Goal: Share content: Share content

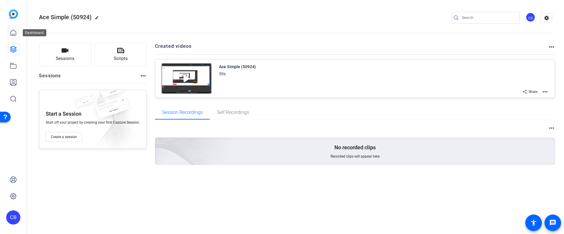
click at [15, 30] on icon at bounding box center [13, 32] width 7 height 7
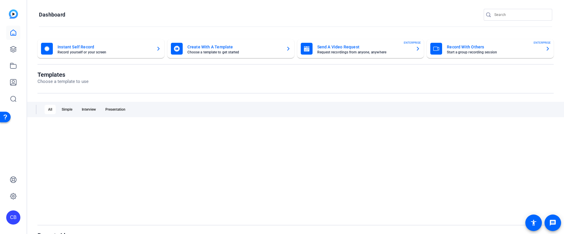
click at [87, 49] on mat-card-title "Instant Self Record" at bounding box center [105, 46] width 94 height 7
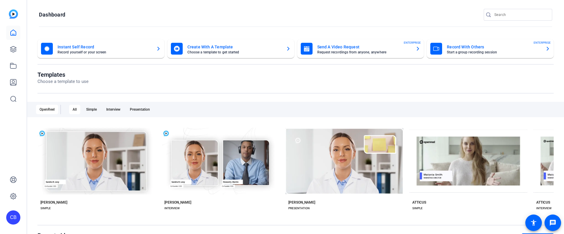
click at [72, 48] on mat-card-title "Instant Self Record" at bounding box center [105, 46] width 94 height 7
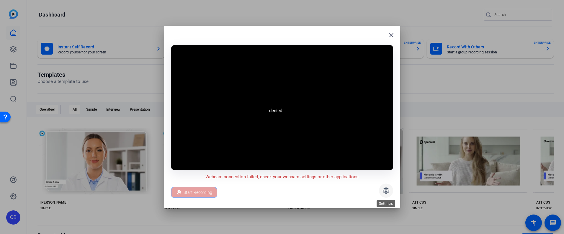
click at [386, 193] on icon at bounding box center [386, 191] width 6 height 6
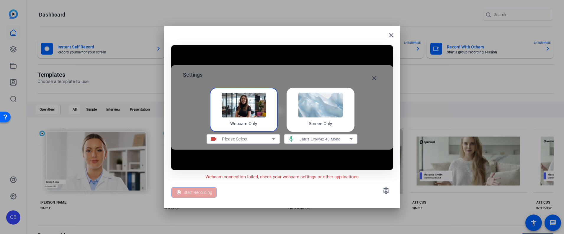
click at [241, 137] on span "Please Select" at bounding box center [235, 139] width 26 height 5
click at [262, 140] on div "Please Select" at bounding box center [247, 139] width 50 height 7
click at [271, 141] on icon at bounding box center [273, 139] width 7 height 7
click at [273, 139] on icon at bounding box center [273, 139] width 7 height 7
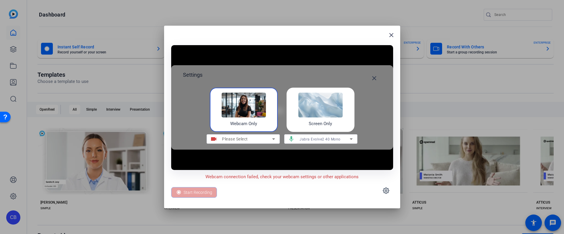
click at [259, 119] on div "Webcam Only" at bounding box center [244, 110] width 68 height 44
click at [265, 137] on div "Please Select" at bounding box center [247, 139] width 50 height 7
click at [309, 108] on img at bounding box center [320, 105] width 44 height 25
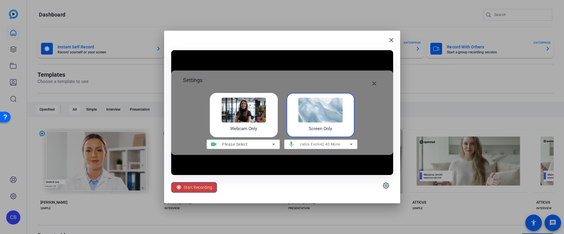
click at [213, 187] on span at bounding box center [194, 187] width 45 height 14
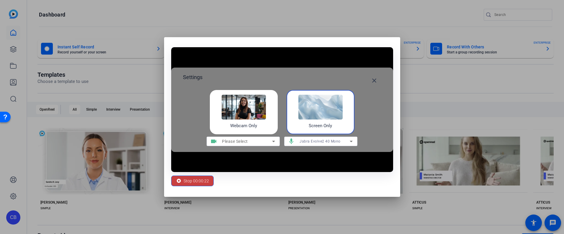
click at [194, 181] on span "Stop 00:00:22" at bounding box center [196, 180] width 25 height 11
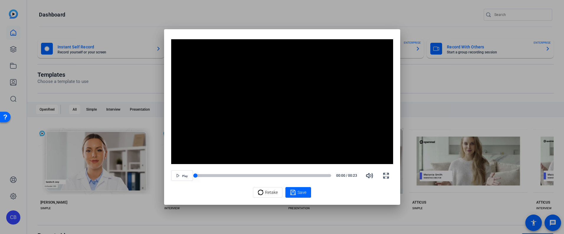
click at [207, 176] on div at bounding box center [263, 175] width 136 height 3
click at [179, 175] on icon "button" at bounding box center [178, 176] width 4 height 4
click at [371, 177] on icon "button" at bounding box center [369, 176] width 6 height 4
click at [264, 195] on div "Retake" at bounding box center [268, 192] width 20 height 11
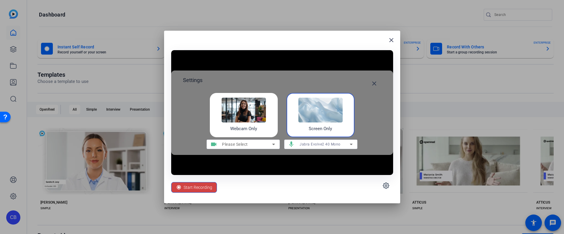
click at [246, 122] on img at bounding box center [244, 110] width 44 height 25
click at [324, 117] on img at bounding box center [320, 110] width 44 height 25
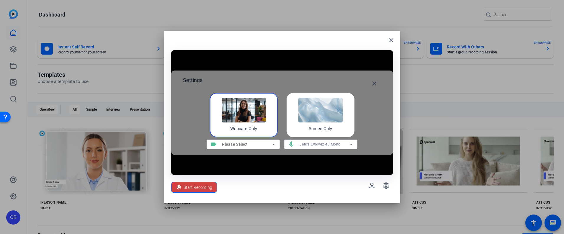
click at [318, 123] on div "Screen Only" at bounding box center [321, 115] width 68 height 44
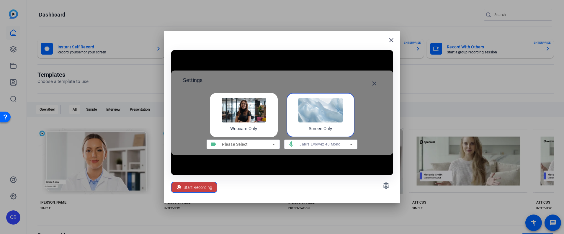
click at [193, 188] on span "Start Recording" at bounding box center [198, 187] width 29 height 11
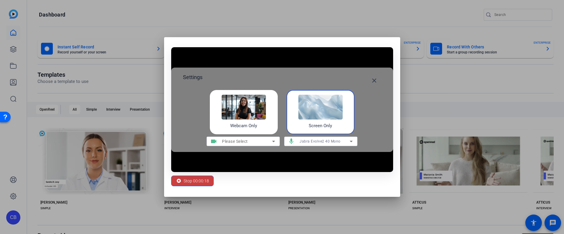
click at [188, 177] on span "Stop 00:00:18" at bounding box center [196, 180] width 25 height 11
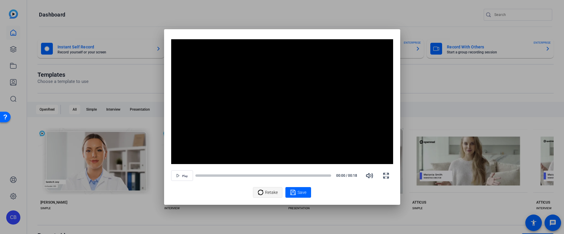
click at [274, 192] on span "Retake" at bounding box center [271, 192] width 13 height 11
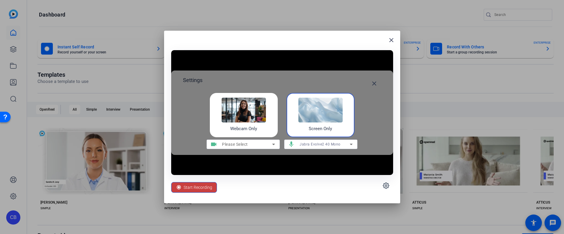
click at [193, 187] on span "Start Recording" at bounding box center [198, 187] width 29 height 11
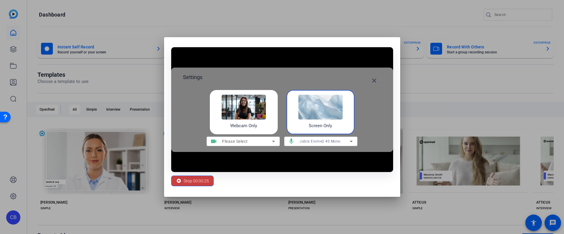
click at [192, 181] on span "Stop 00:00:25" at bounding box center [196, 180] width 25 height 11
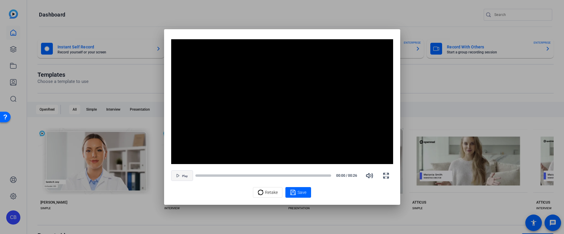
click at [182, 178] on span "button" at bounding box center [182, 176] width 21 height 14
click at [272, 192] on span "Retake" at bounding box center [271, 192] width 13 height 11
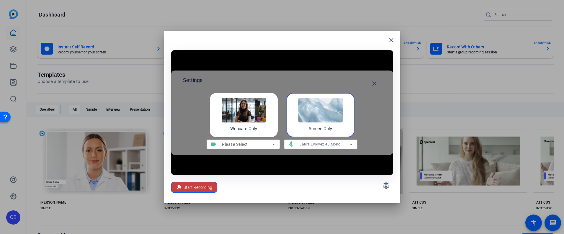
click at [199, 187] on span "Start Recording" at bounding box center [198, 187] width 29 height 11
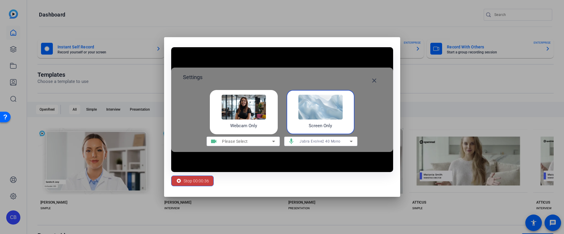
click at [200, 182] on span "Stop 00:00:36" at bounding box center [196, 180] width 25 height 11
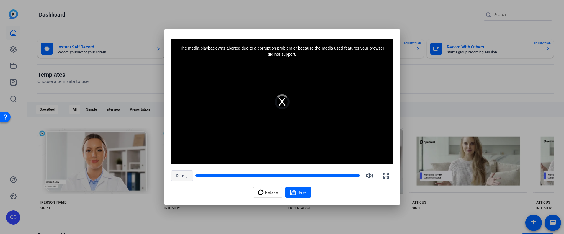
click at [182, 177] on span "Play" at bounding box center [185, 176] width 6 height 4
click at [180, 175] on span "button" at bounding box center [182, 176] width 21 height 14
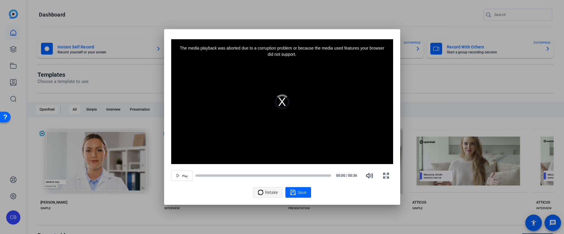
click at [265, 191] on div "Retake" at bounding box center [268, 192] width 20 height 11
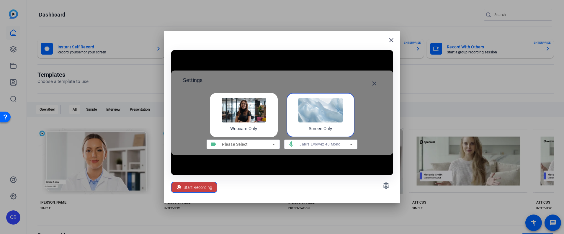
click at [198, 182] on span "Start Recording" at bounding box center [198, 187] width 29 height 11
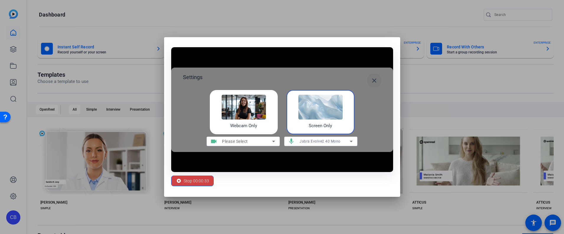
click at [376, 81] on mat-icon "close" at bounding box center [374, 80] width 7 height 7
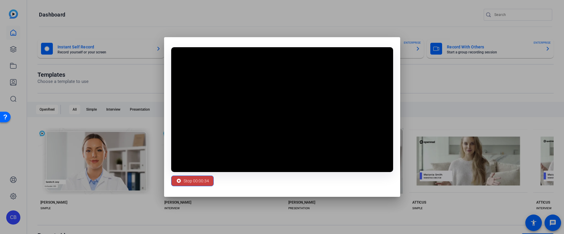
click at [188, 179] on span "Stop 00:00:34" at bounding box center [196, 180] width 25 height 11
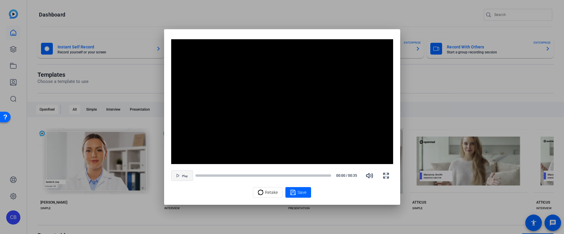
click at [184, 174] on span "Play" at bounding box center [185, 176] width 6 height 4
drag, startPoint x: 383, startPoint y: 176, endPoint x: 383, endPoint y: 229, distance: 53.1
click at [383, 176] on icon "button" at bounding box center [386, 175] width 7 height 7
click at [295, 190] on icon at bounding box center [293, 192] width 6 height 7
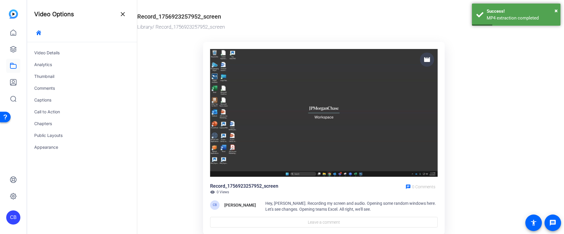
click at [51, 47] on div "Video Details Analytics Thumbnail Comments Captions Call to Action Chapters Pub…" at bounding box center [82, 97] width 110 height 111
click at [52, 49] on div "Video Details" at bounding box center [82, 53] width 110 height 12
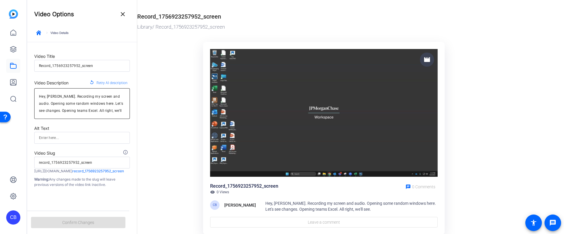
click at [105, 107] on textarea "Hey, Chris. Recording my screen and audio. Opening some random windows here. Le…" at bounding box center [82, 103] width 86 height 21
click at [105, 108] on textarea "Hey, Chris. Recording my screen and audio. Opening some random windows here. Le…" at bounding box center [82, 103] width 86 height 21
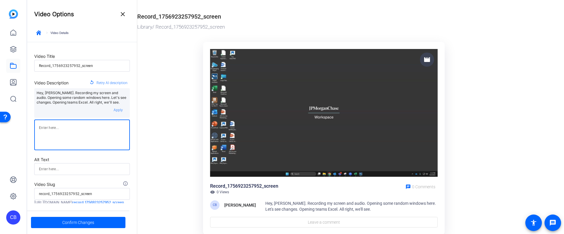
type textarea "r"
type textarea "test9999"
click at [99, 222] on span at bounding box center [78, 223] width 94 height 14
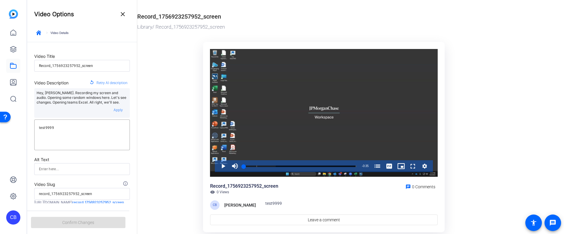
scroll to position [18, 0]
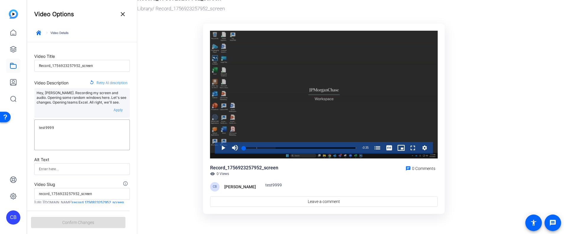
click at [425, 149] on icon "Video Player" at bounding box center [425, 147] width 6 height 7
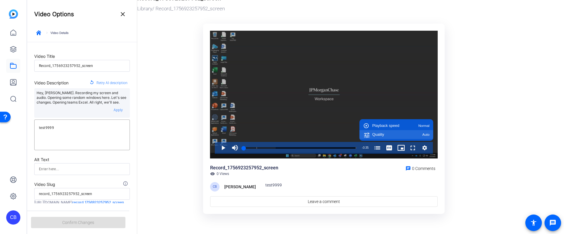
click at [425, 136] on span "Auto" at bounding box center [425, 135] width 7 height 4
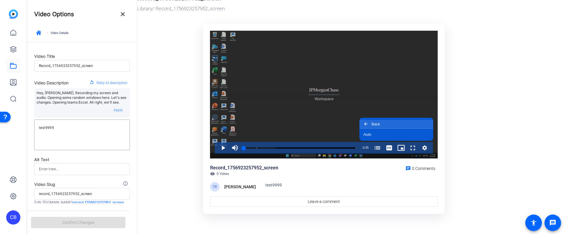
click at [404, 120] on button "Back" at bounding box center [397, 124] width 74 height 9
click at [128, 11] on span at bounding box center [123, 14] width 14 height 14
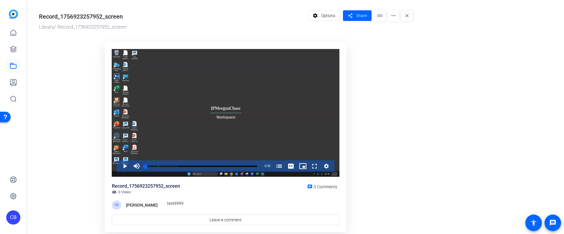
click at [380, 15] on mat-icon "link" at bounding box center [380, 15] width 11 height 11
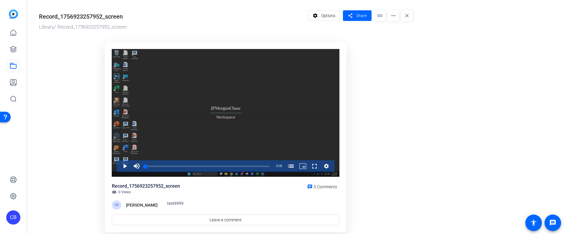
click at [327, 168] on icon "Video Player" at bounding box center [326, 166] width 5 height 5
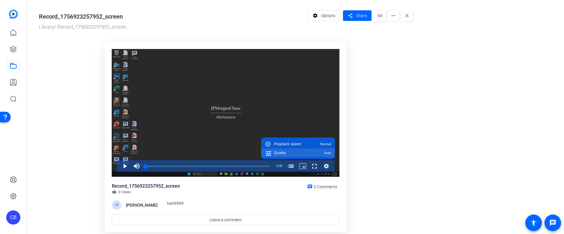
click at [329, 154] on span "Auto" at bounding box center [327, 153] width 7 height 4
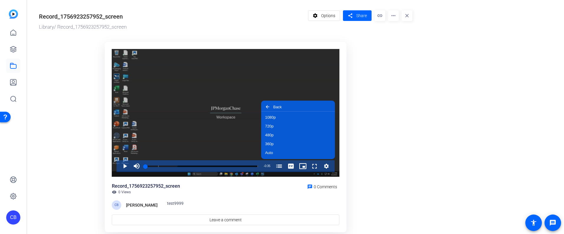
click at [427, 105] on or-hosting-video-details "Record_1756923257952_screen Library / Record_1756923257952_screen settings Opti…" at bounding box center [294, 120] width 534 height 241
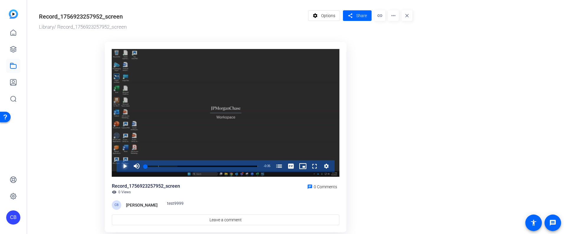
click at [119, 165] on span "Video Player" at bounding box center [119, 166] width 0 height 12
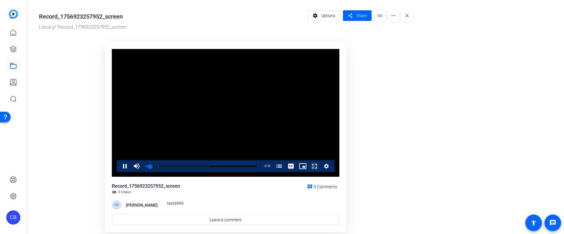
click at [309, 165] on span "Video Player" at bounding box center [309, 166] width 0 height 12
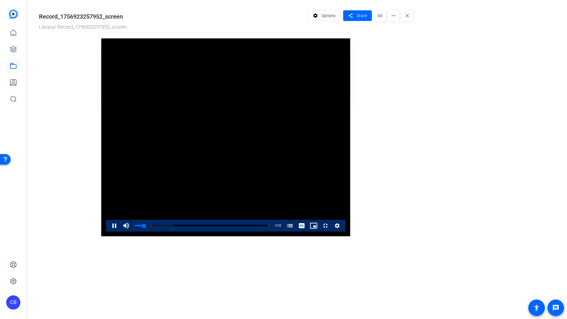
click at [340, 228] on icon "Video Player" at bounding box center [337, 225] width 5 height 5
click at [342, 214] on div "Quality Auto" at bounding box center [313, 212] width 57 height 4
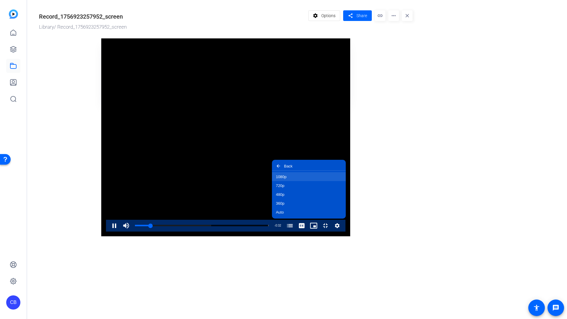
click at [346, 181] on button "1080p" at bounding box center [309, 176] width 74 height 9
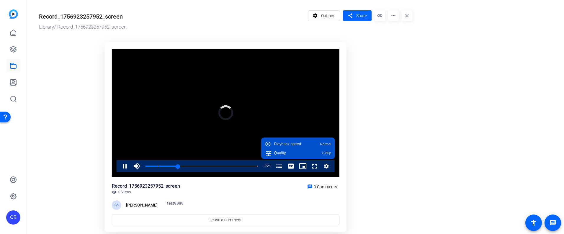
click at [381, 17] on mat-icon "link" at bounding box center [380, 15] width 11 height 11
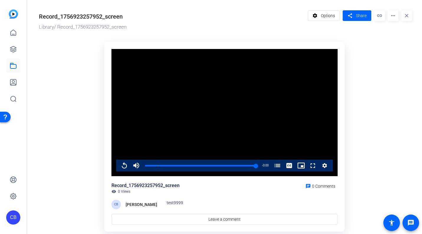
click at [391, 15] on mat-icon "more_horiz" at bounding box center [393, 15] width 11 height 11
click at [381, 35] on div at bounding box center [211, 117] width 422 height 234
click at [353, 14] on span at bounding box center [357, 16] width 29 height 14
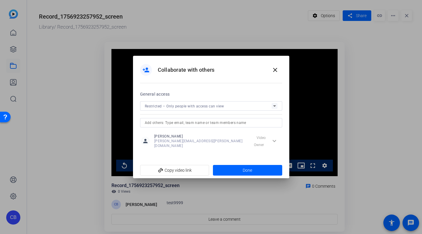
click at [219, 108] on span "Restricted – Only people with access can view" at bounding box center [184, 106] width 79 height 4
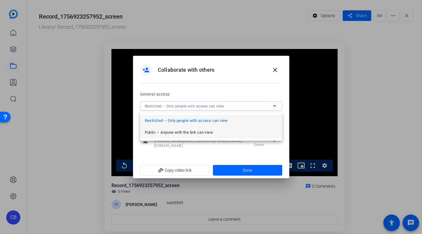
click at [188, 131] on span "Public – Anyone with the link can view" at bounding box center [179, 132] width 68 height 7
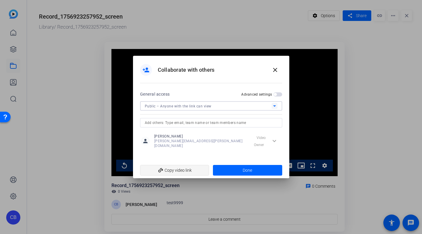
click at [185, 167] on span "add_link Copy video link" at bounding box center [175, 170] width 60 height 11
